Goal: Communication & Community: Answer question/provide support

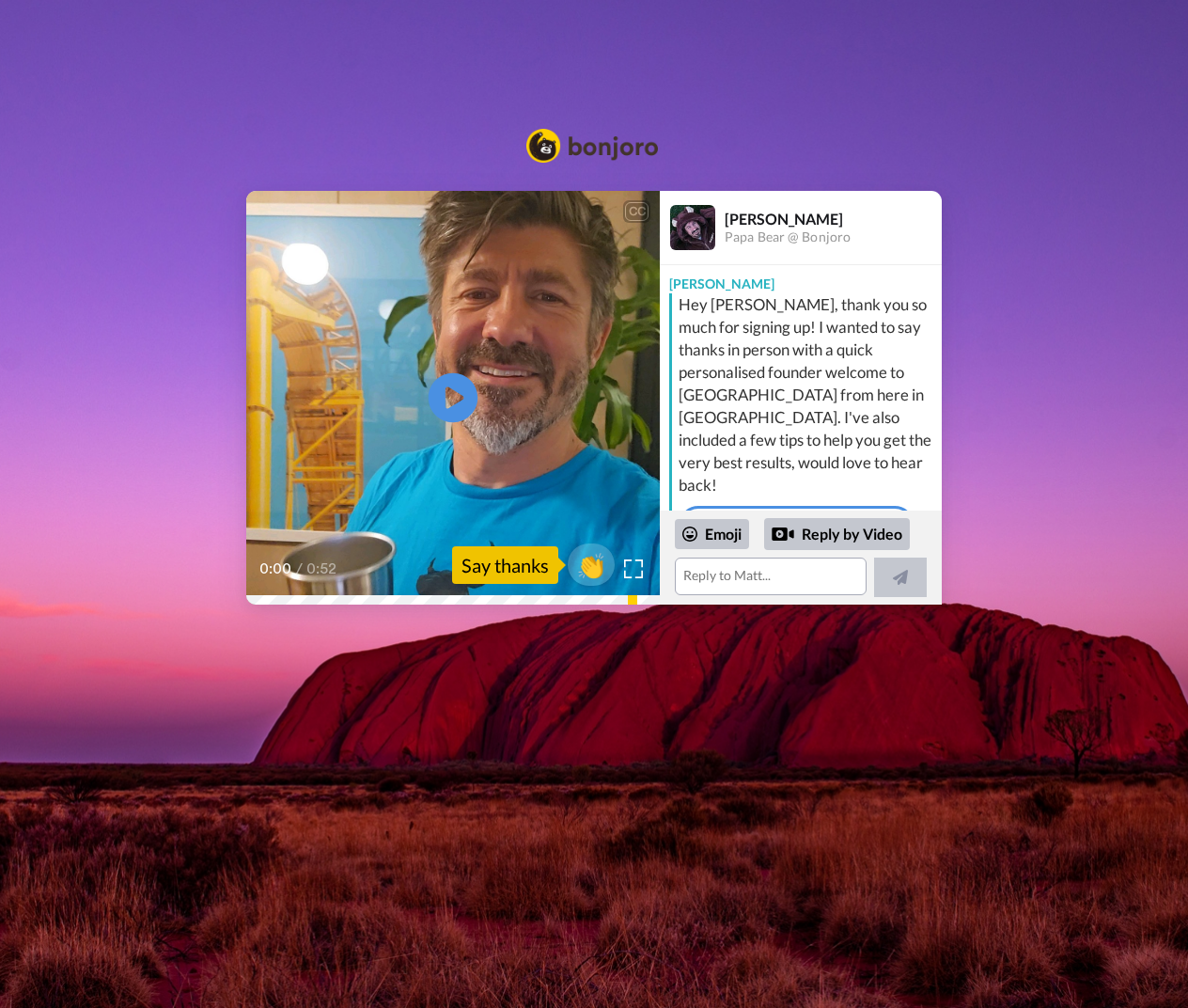
click at [460, 394] on icon at bounding box center [453, 397] width 50 height 50
click at [385, 428] on video at bounding box center [453, 397] width 413 height 413
drag, startPoint x: 217, startPoint y: 587, endPoint x: 159, endPoint y: 589, distance: 58.0
click at [159, 510] on div "CC Play/Pause [PERSON_NAME] here, founder of Bonour so jo us with the AIDS [DEM…" at bounding box center [594, 397] width 1188 height 413
click at [443, 409] on icon at bounding box center [453, 397] width 50 height 50
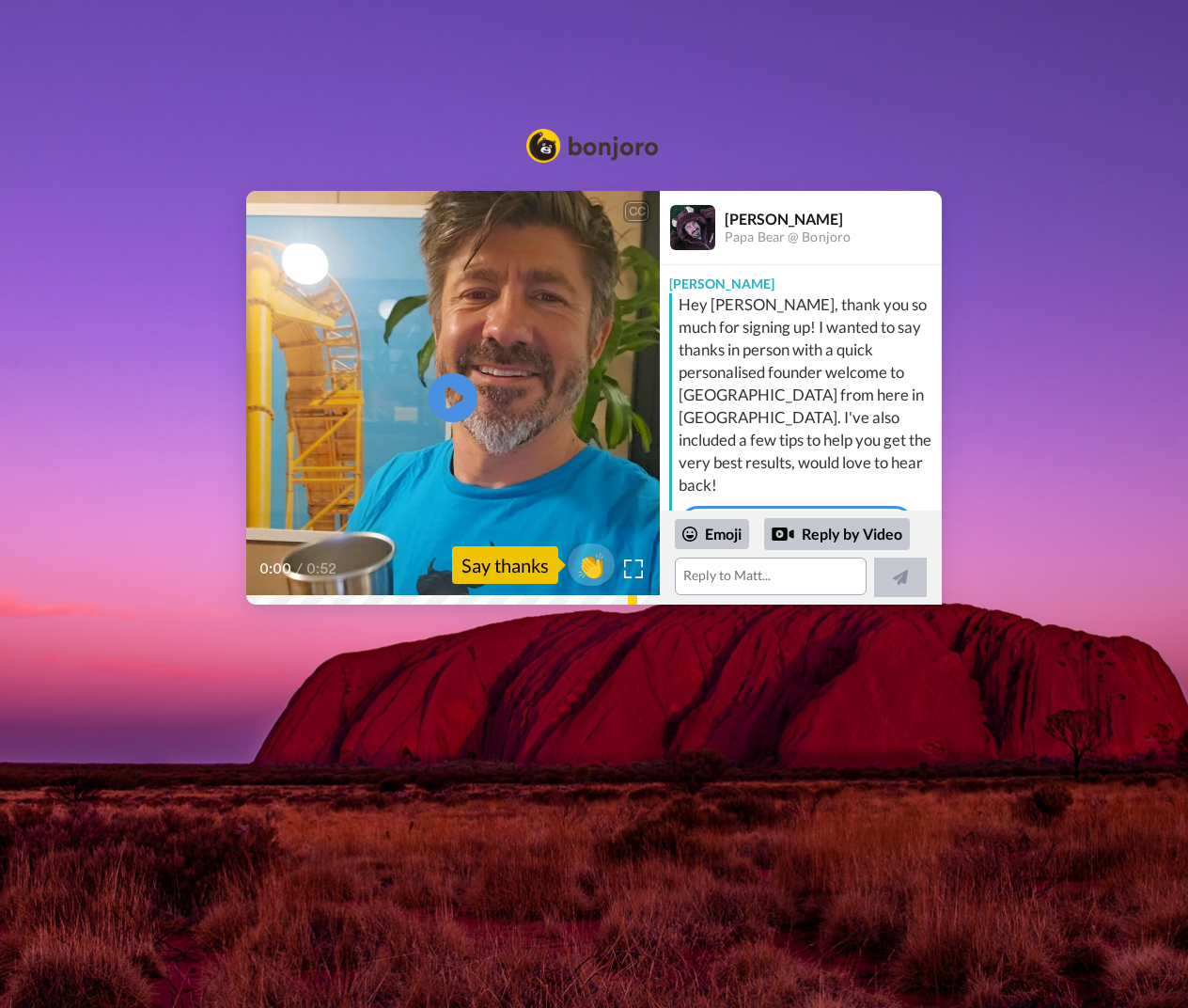
click at [459, 402] on icon at bounding box center [453, 397] width 50 height 50
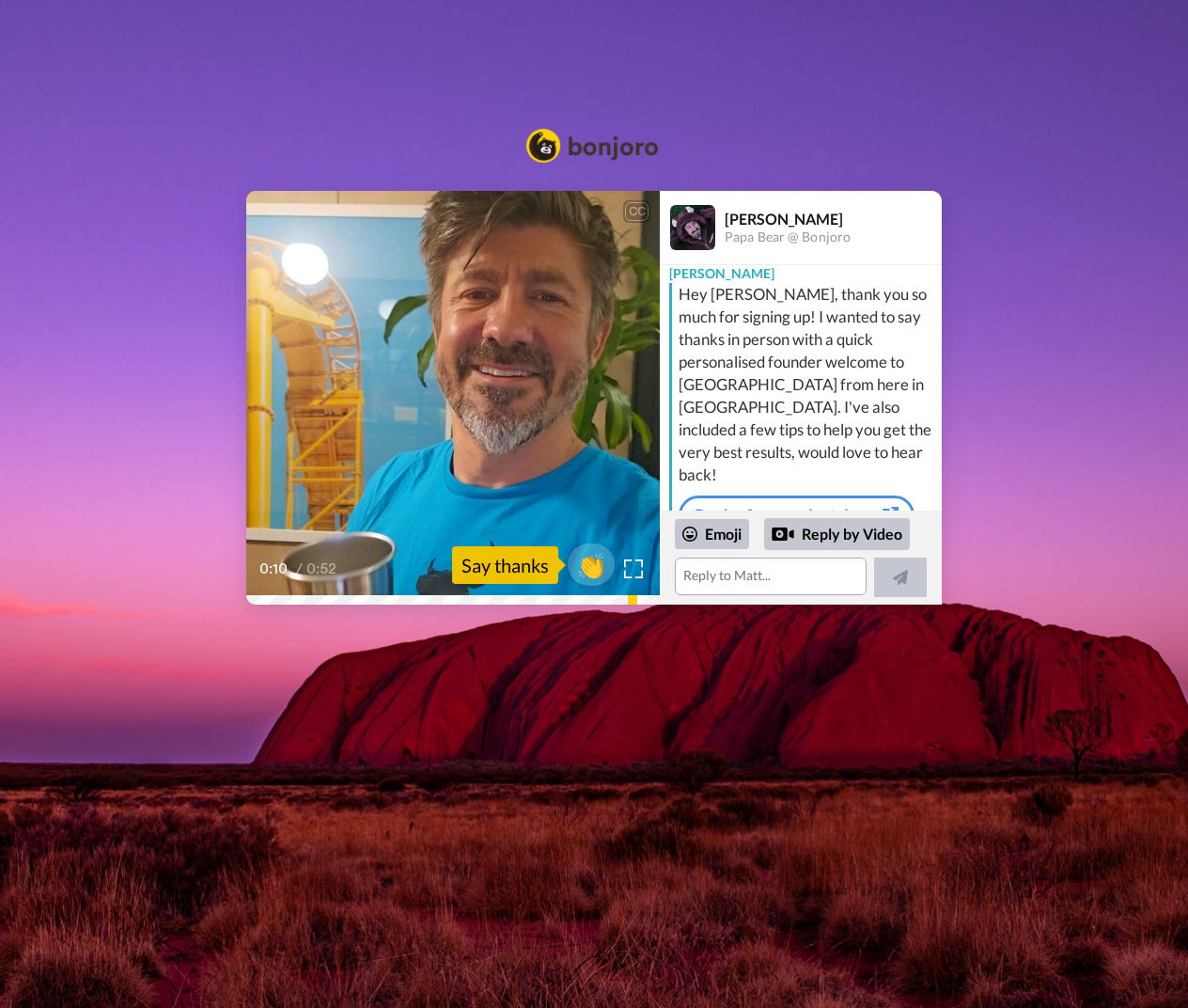
scroll to position [5, 0]
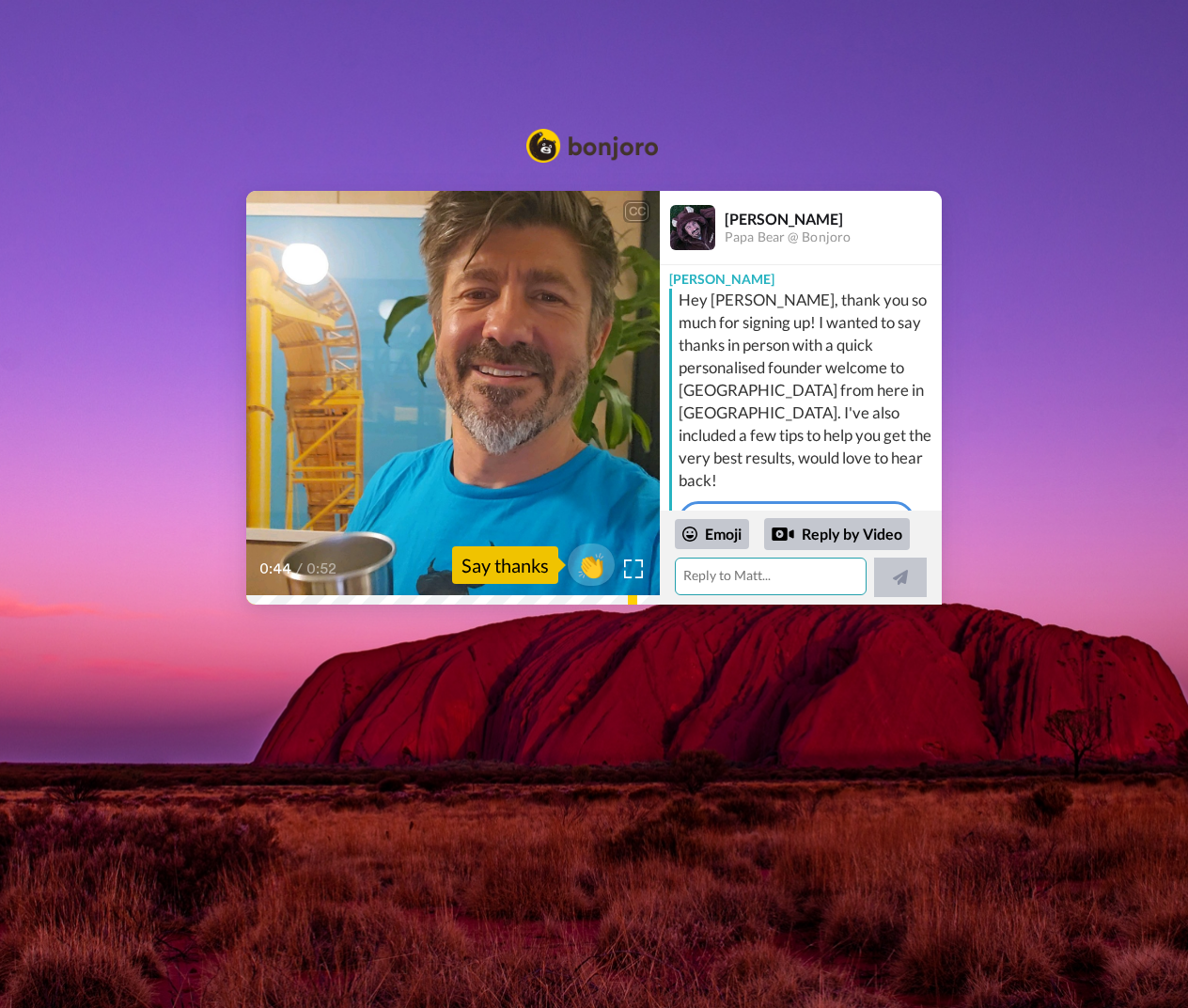
drag, startPoint x: 839, startPoint y: 575, endPoint x: 853, endPoint y: 576, distance: 14.0
click at [840, 575] on textarea at bounding box center [770, 577] width 192 height 38
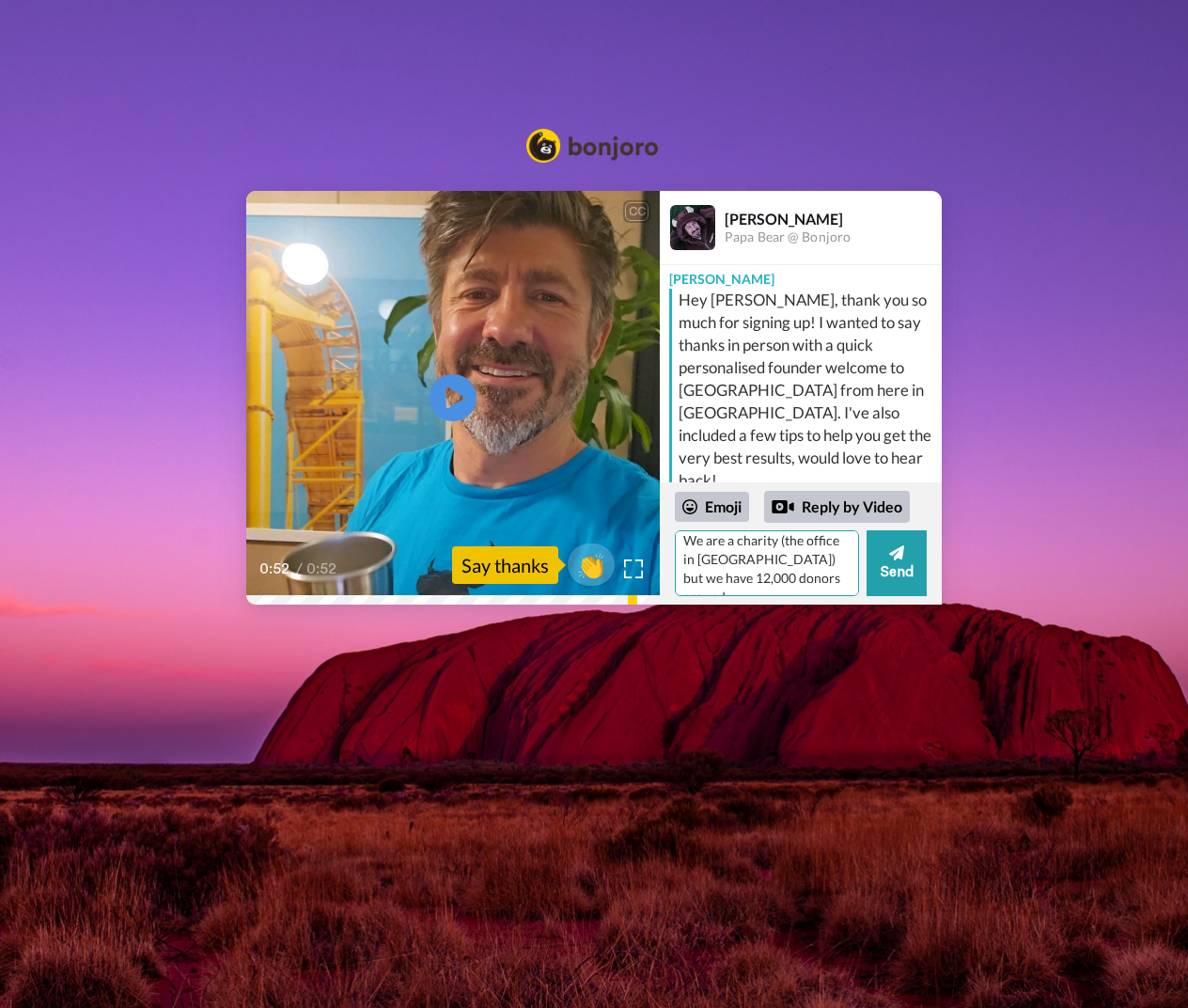
scroll to position [74, 0]
drag, startPoint x: 730, startPoint y: 589, endPoint x: 764, endPoint y: 632, distance: 54.8
click at [731, 593] on textarea "Thanks for the video Matt. Your software is very interesting. We are a charity …" at bounding box center [766, 563] width 184 height 66
click at [749, 574] on textarea "Thanks for the video Matt. Your software is very interesting. We are a charity …" at bounding box center [766, 563] width 184 height 66
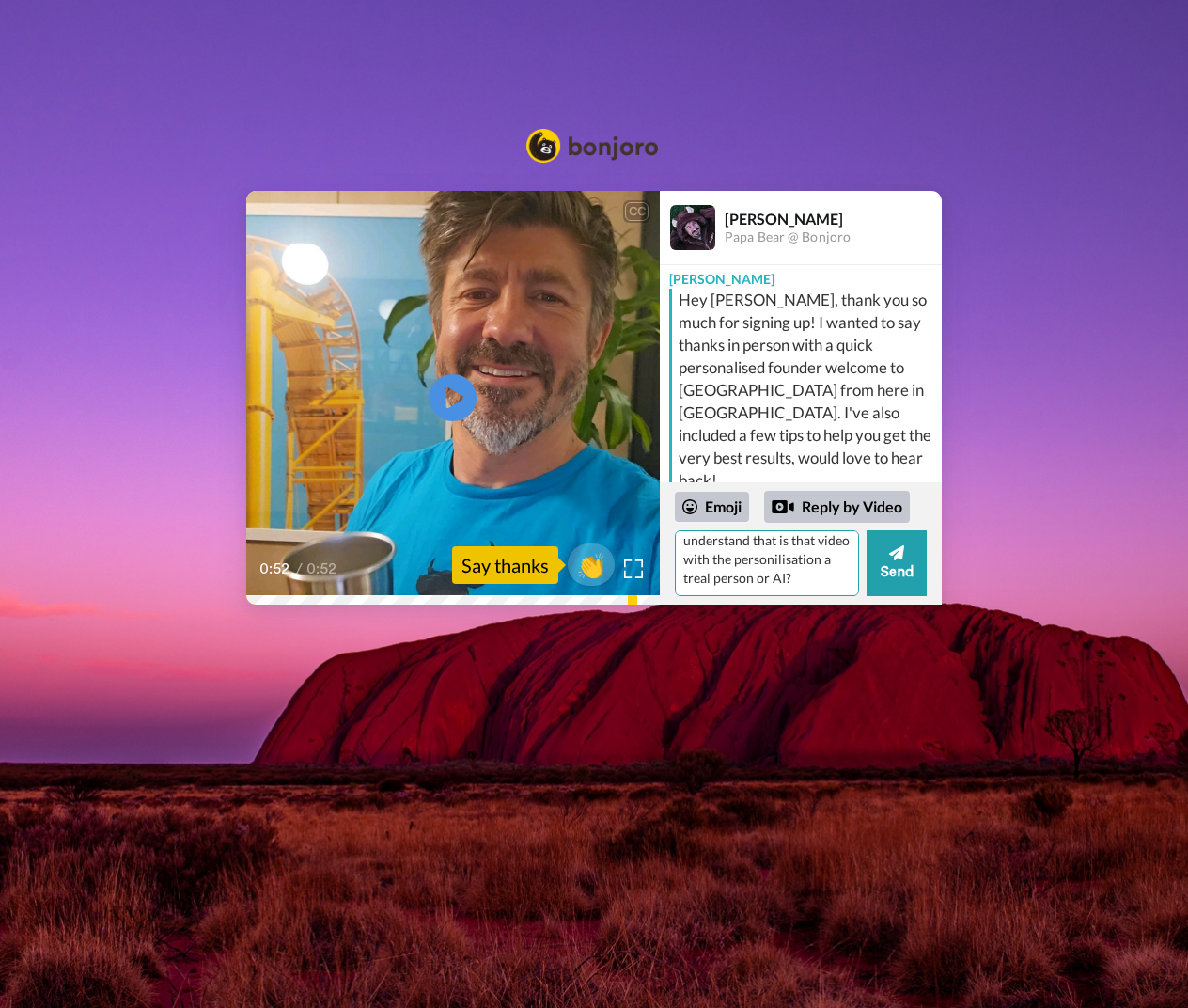
scroll to position [176, 0]
click at [807, 557] on textarea "Thanks for the video Matt. Your software is very interesting. We are a charity …" at bounding box center [766, 563] width 184 height 66
type textarea "Thanks for the video Matt. Your software is very interesting. We are a charity …"
click at [893, 567] on button "Send" at bounding box center [896, 563] width 60 height 66
